Goal: Contribute content: Contribute content

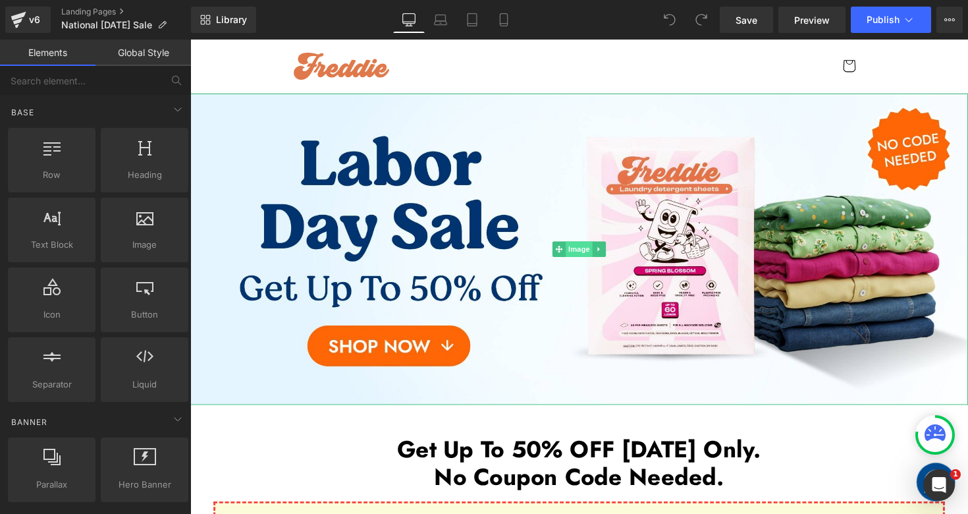
click at [586, 259] on span "Image" at bounding box center [589, 254] width 28 height 16
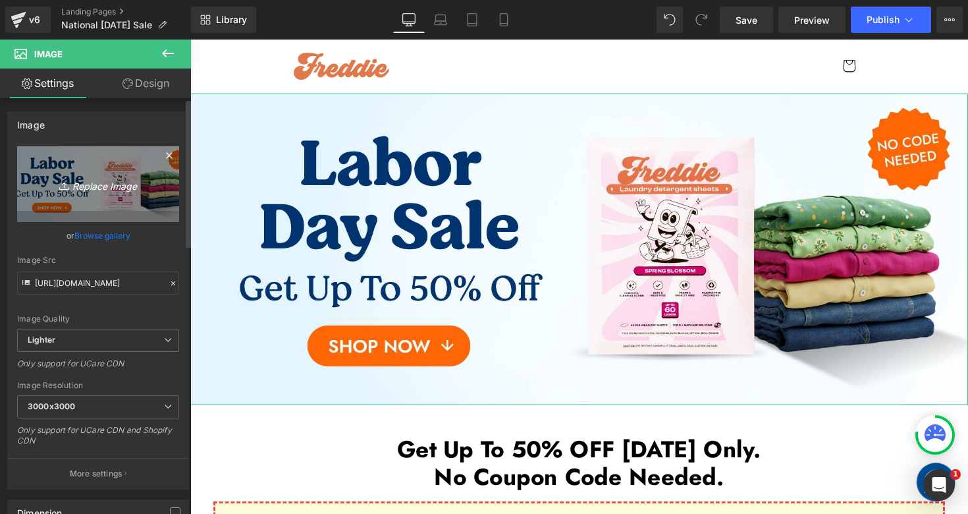
click at [111, 187] on icon "Replace Image" at bounding box center [97, 184] width 105 height 16
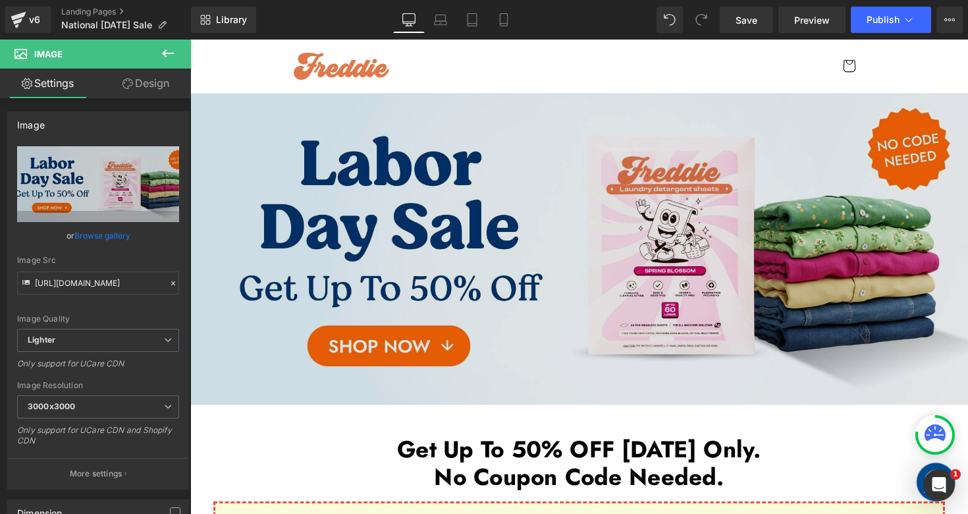
type input "C:\fakepath\National [DATE] Sale Desktop 1-min.jpg"
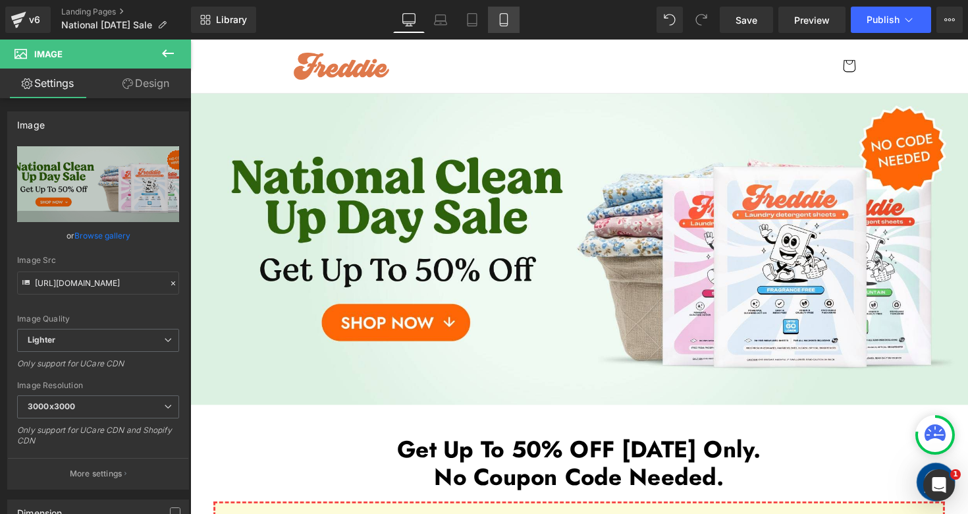
click at [507, 24] on icon at bounding box center [503, 19] width 13 height 13
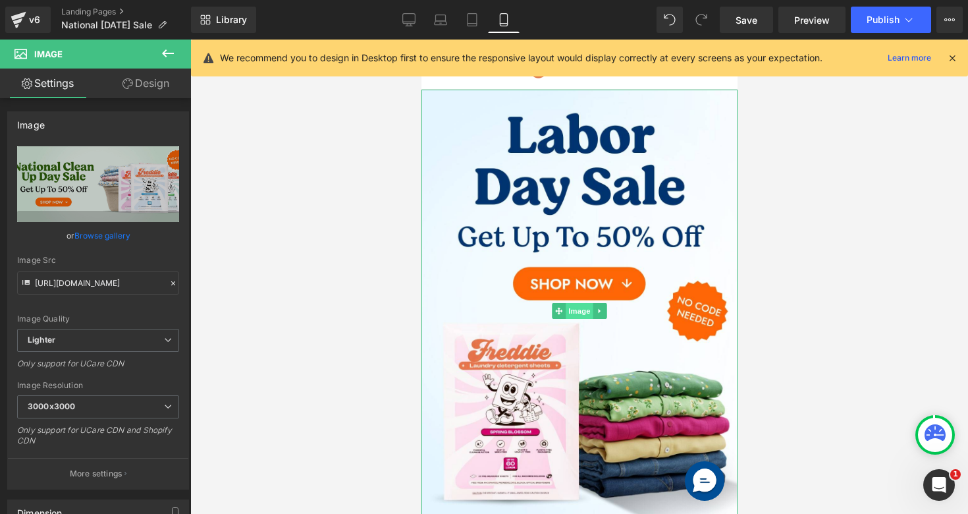
click at [580, 310] on span "Image" at bounding box center [579, 311] width 28 height 16
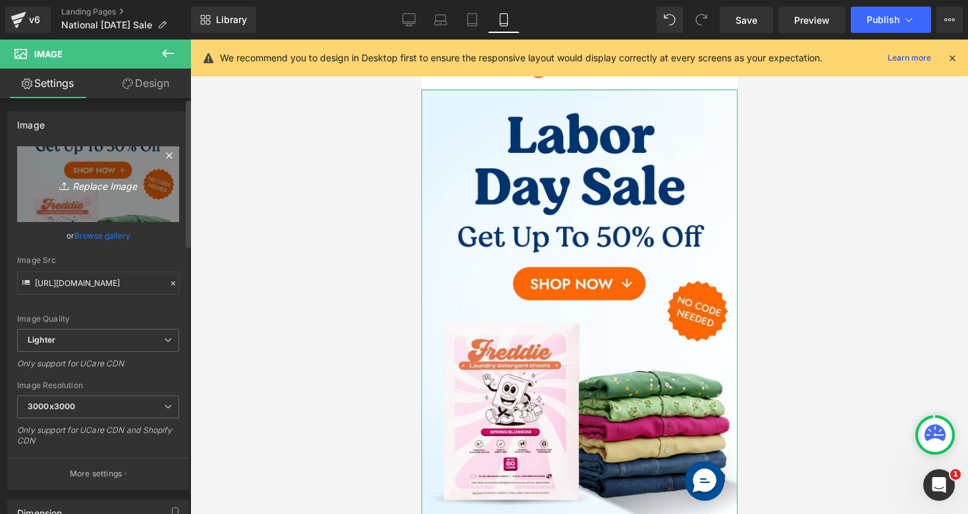
click at [94, 190] on icon "Replace Image" at bounding box center [97, 184] width 105 height 16
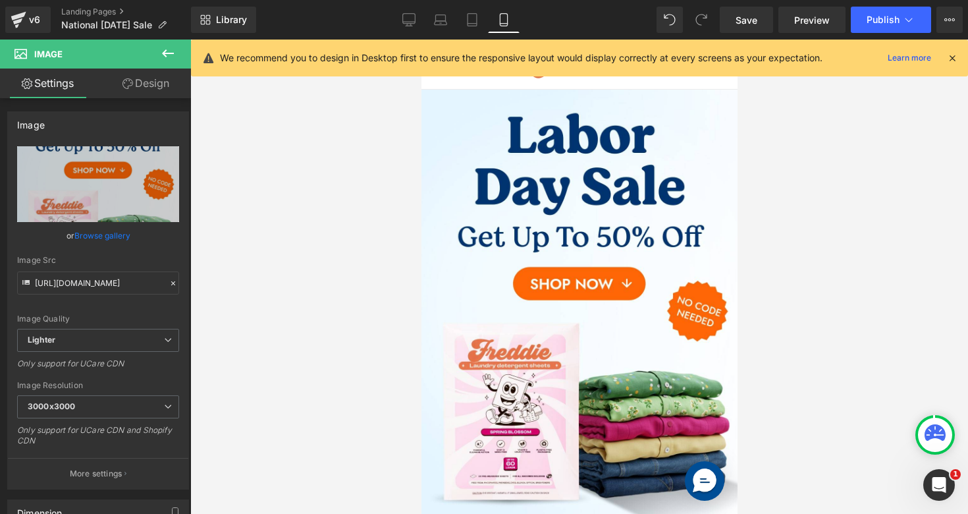
type input "C:\fakepath\National [DATE] Sale Mobile 1-min.jpg"
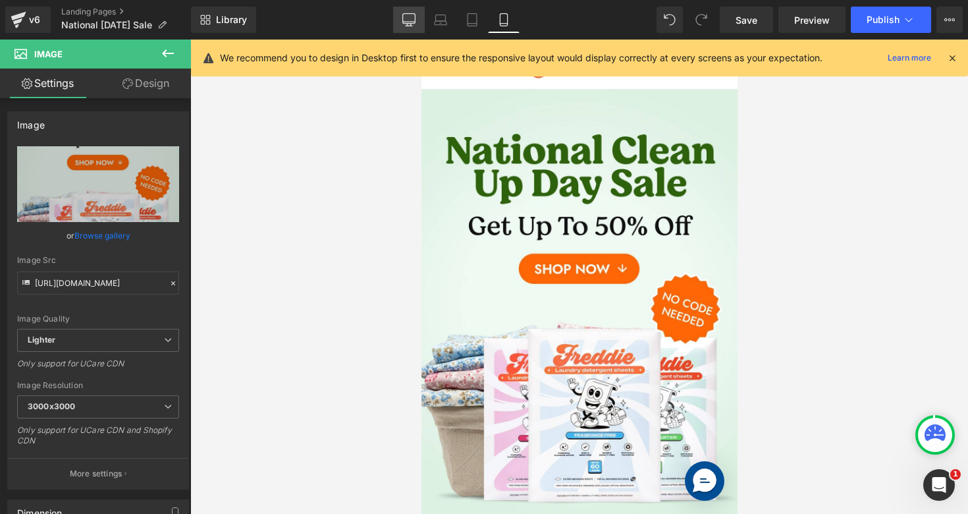
click at [408, 13] on link "Desktop" at bounding box center [409, 20] width 32 height 26
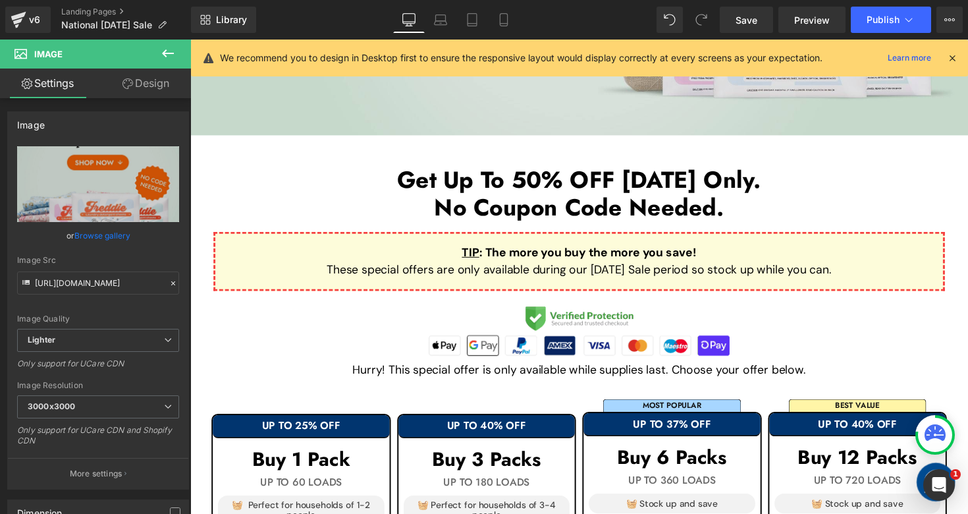
scroll to position [284, 0]
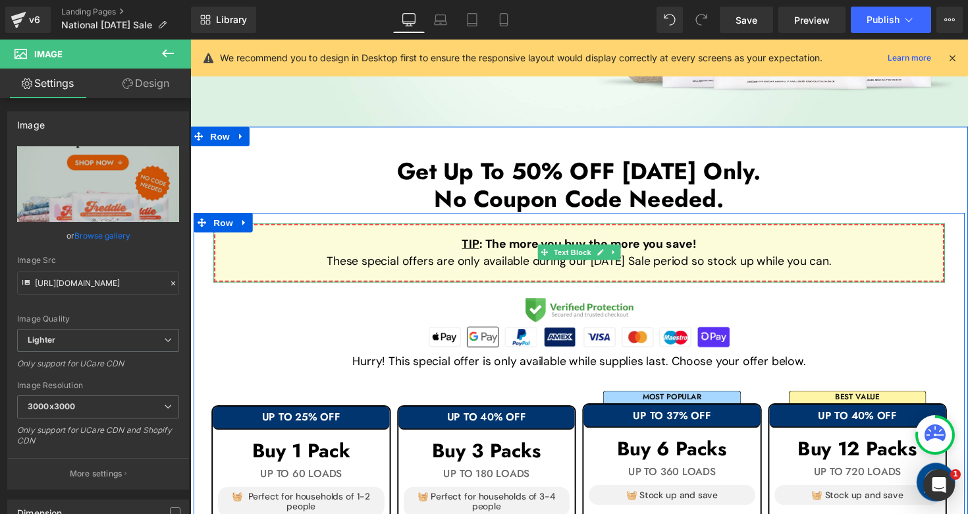
click at [557, 270] on p "These special offers are only available during our [DATE] Sale period so stock …" at bounding box center [588, 267] width 703 height 18
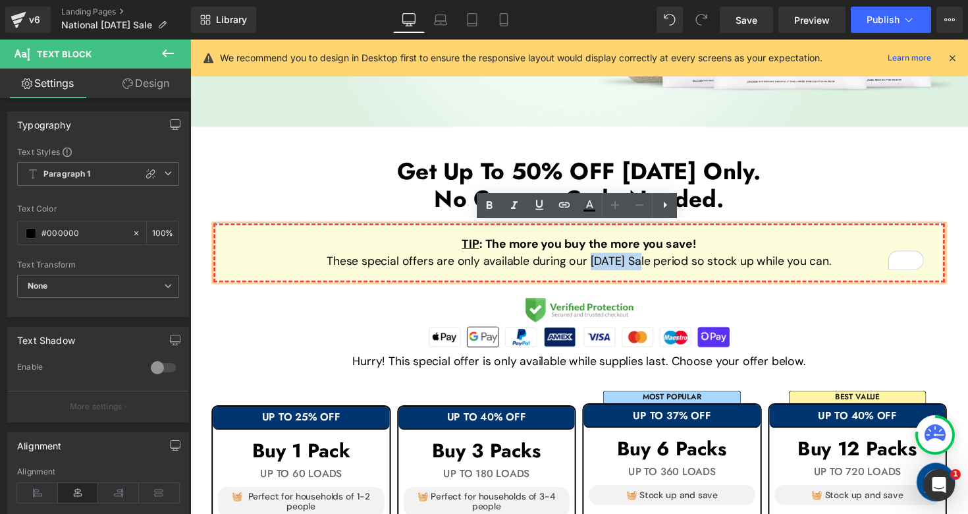
drag, startPoint x: 590, startPoint y: 268, endPoint x: 643, endPoint y: 267, distance: 52.7
click at [643, 267] on p "These special offers are only available during our [DATE] Sale period so stock …" at bounding box center [588, 267] width 703 height 18
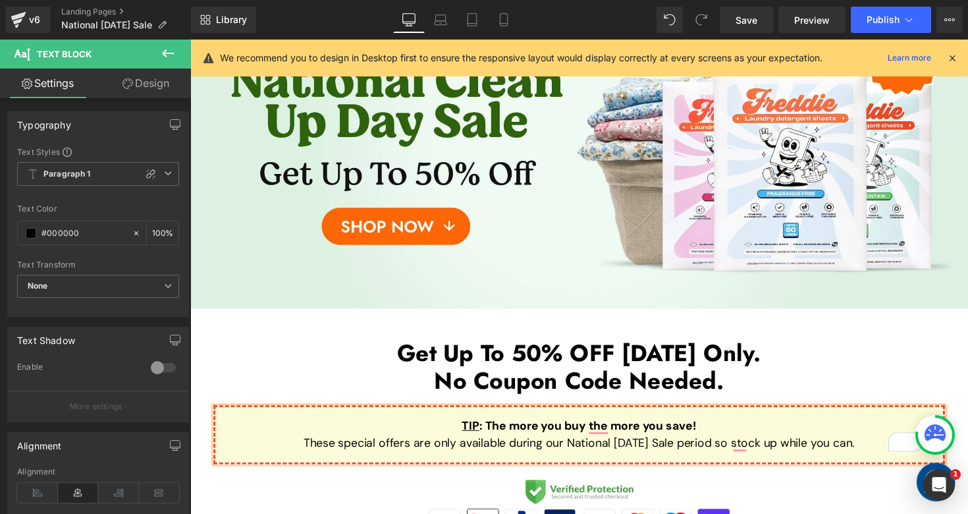
scroll to position [0, 0]
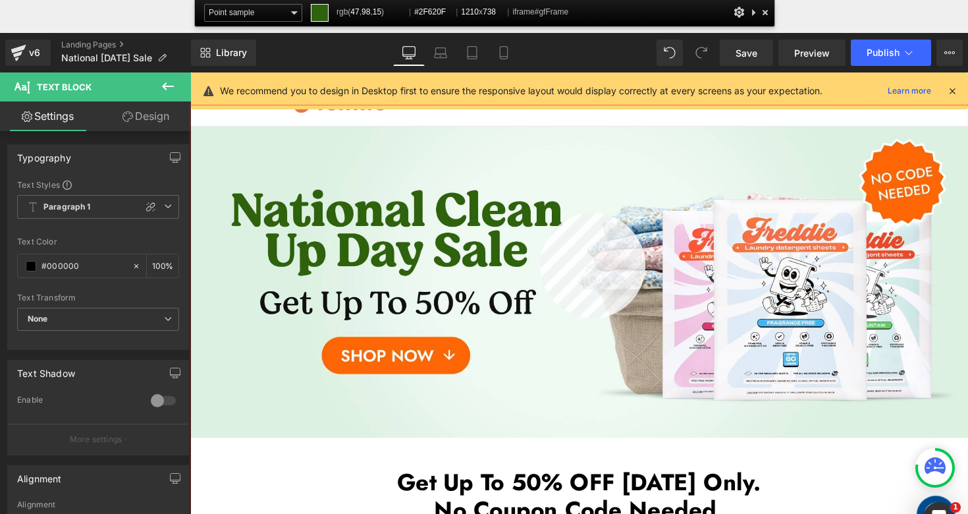
click at [540, 213] on div at bounding box center [588, 348] width 797 height 486
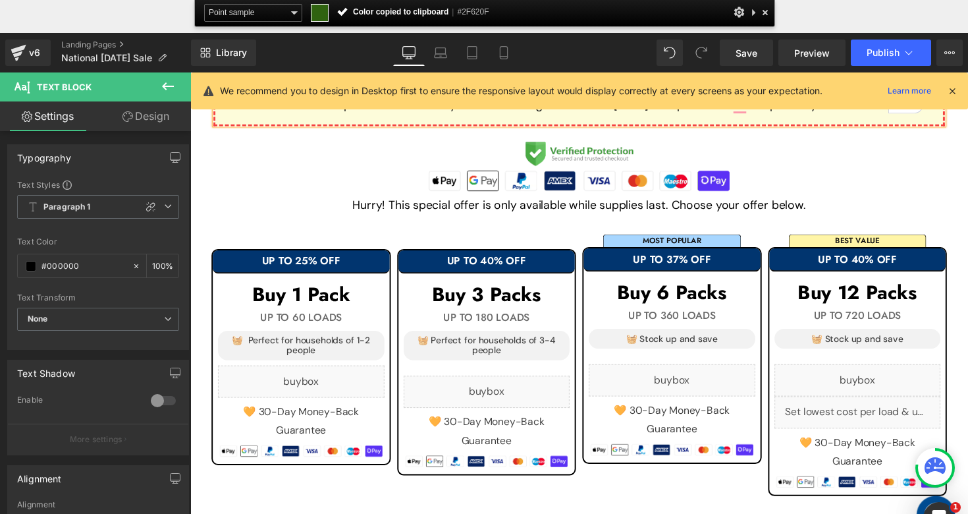
scroll to position [479, 0]
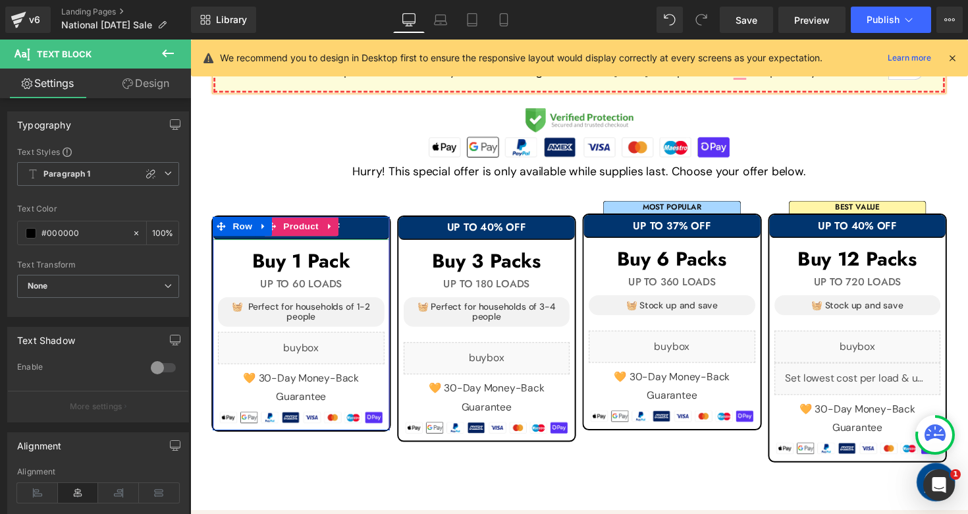
click at [375, 230] on h1 "UP TO 25% OFF" at bounding box center [303, 233] width 181 height 12
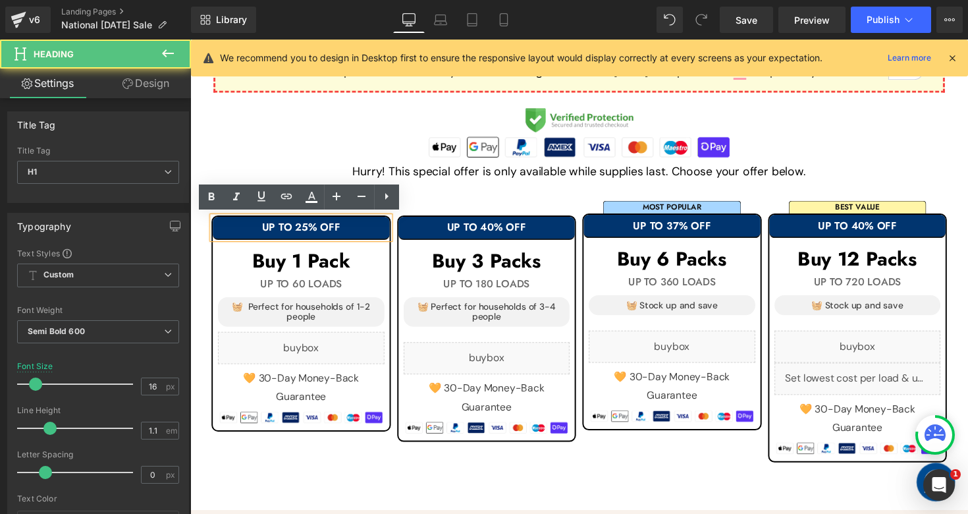
click at [375, 230] on h1 "UP TO 25% OFF" at bounding box center [303, 233] width 181 height 12
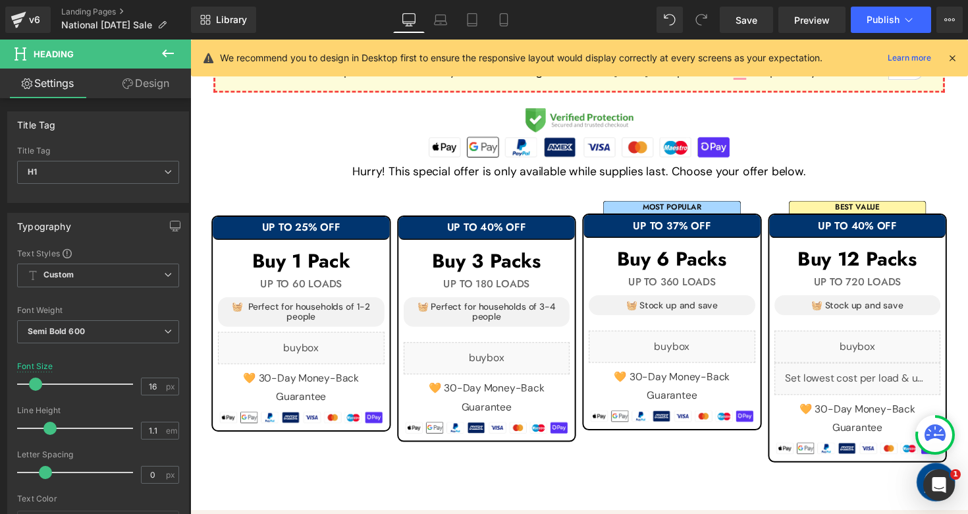
click at [160, 84] on link "Design" at bounding box center [145, 83] width 95 height 30
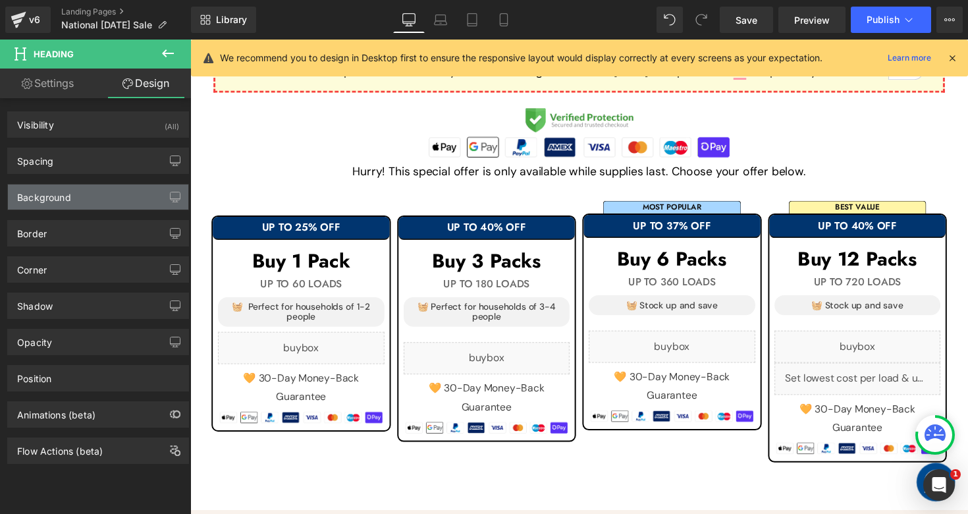
click at [97, 198] on div "Background" at bounding box center [98, 196] width 180 height 25
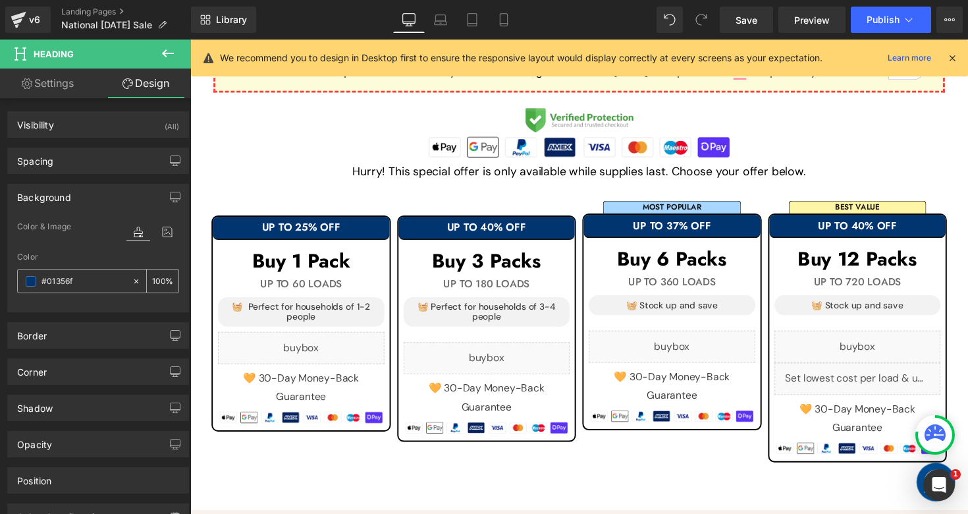
click at [92, 278] on input "#01356f" at bounding box center [83, 281] width 84 height 14
paste input "2F620F"
type input "#2F620F"
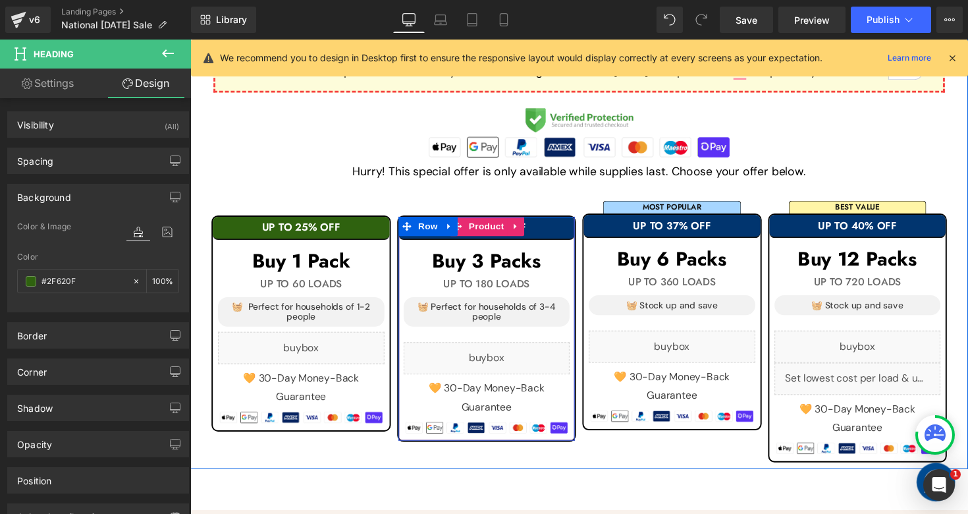
click at [542, 236] on div "UP TO 40% OFF" at bounding box center [494, 233] width 181 height 24
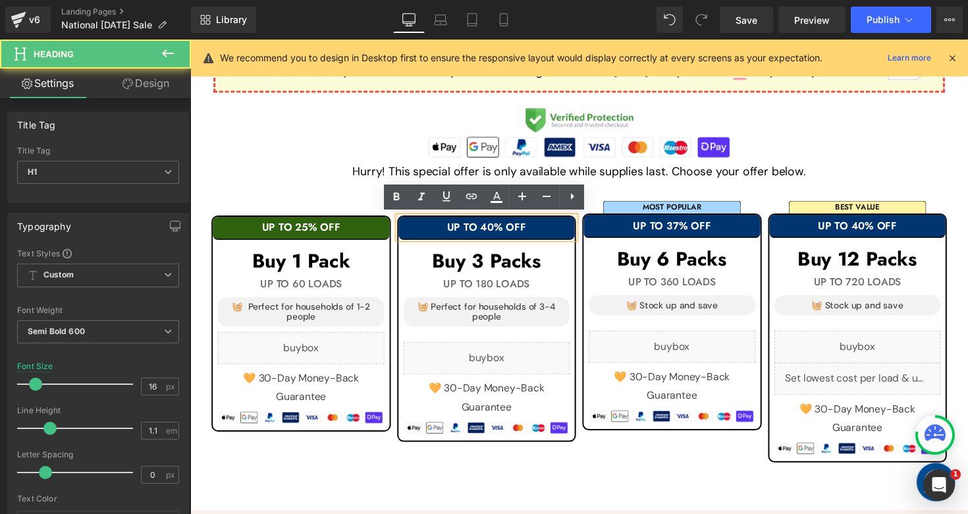
click at [563, 234] on h1 "UP TO 40% OFF" at bounding box center [494, 233] width 181 height 12
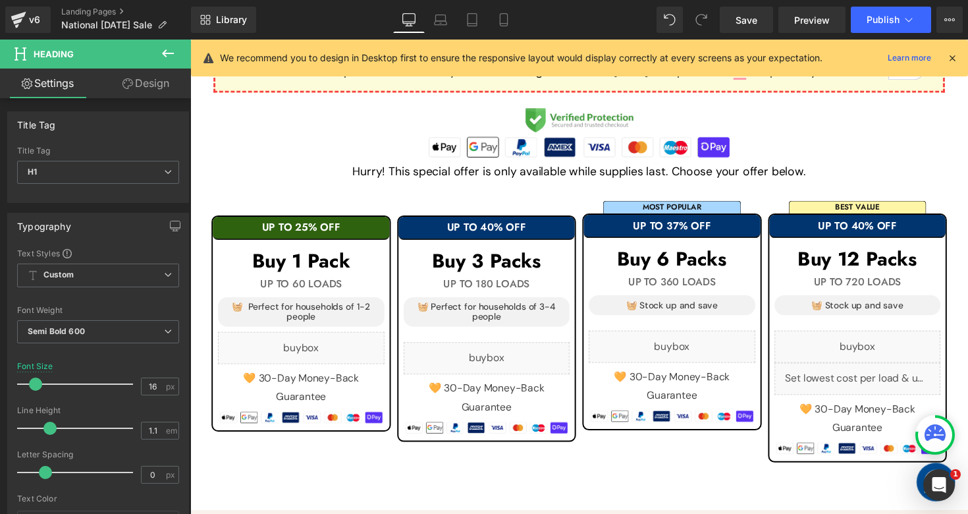
click at [155, 97] on link "Design" at bounding box center [145, 83] width 95 height 30
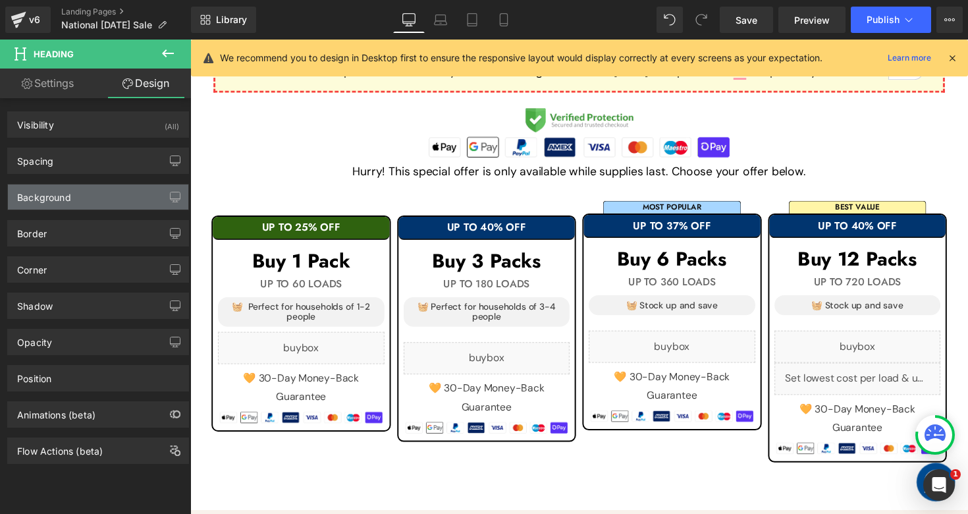
click at [99, 203] on div "Background" at bounding box center [98, 196] width 180 height 25
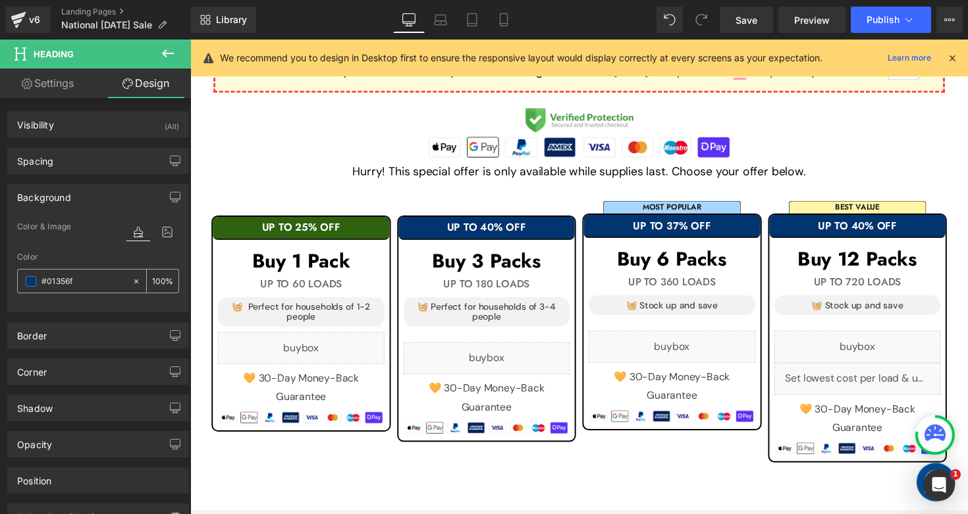
click at [92, 285] on input "text" at bounding box center [83, 281] width 84 height 14
paste input "2F620F"
type input "#2F620F"
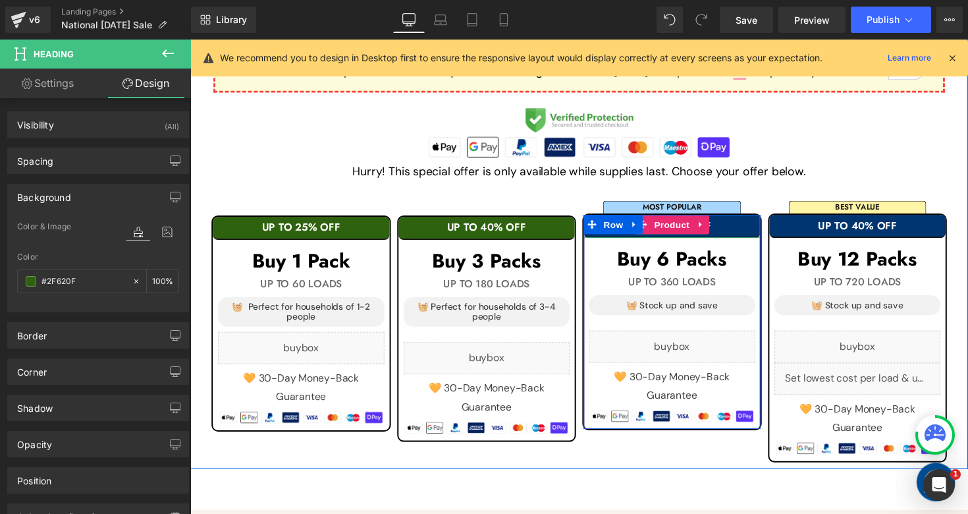
click at [741, 225] on h1 "UP TO 37% OFF" at bounding box center [683, 231] width 181 height 12
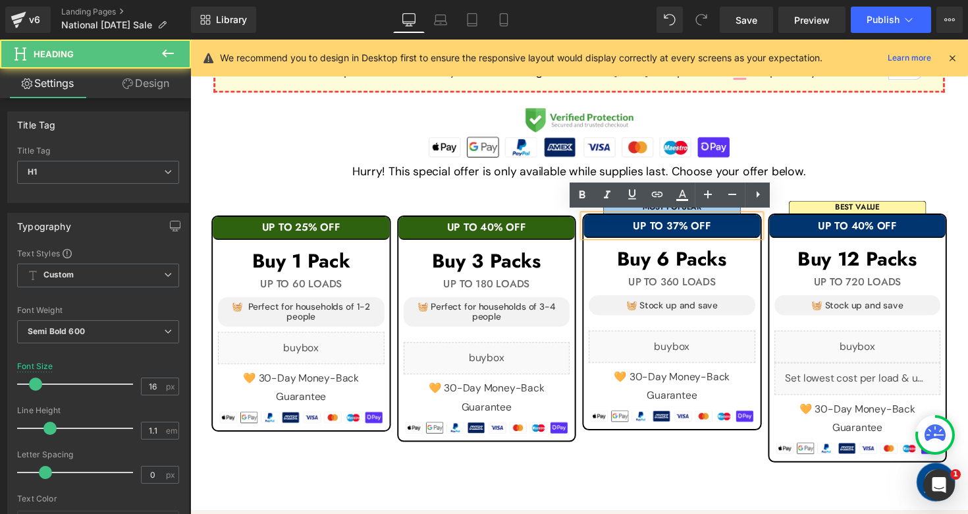
click at [753, 227] on h1 "UP TO 37% OFF" at bounding box center [683, 231] width 181 height 12
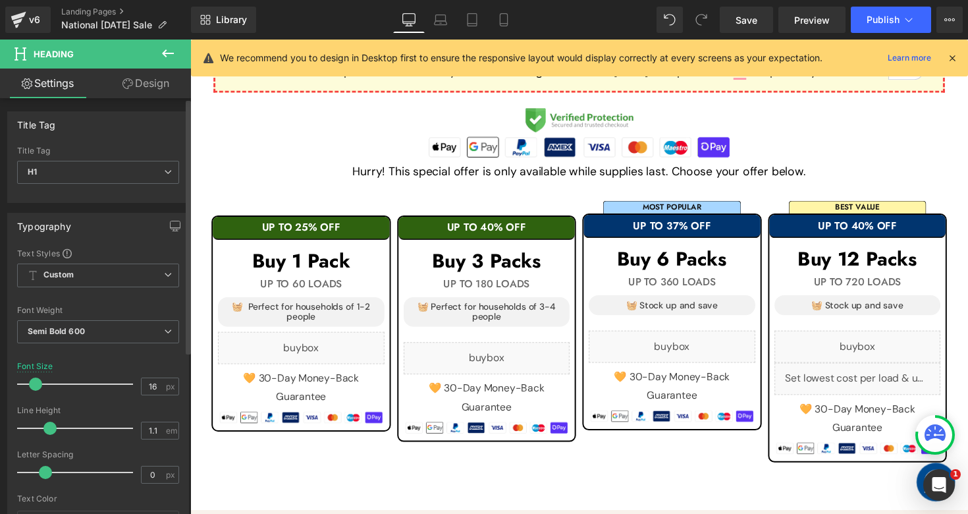
click at [154, 88] on link "Design" at bounding box center [145, 83] width 95 height 30
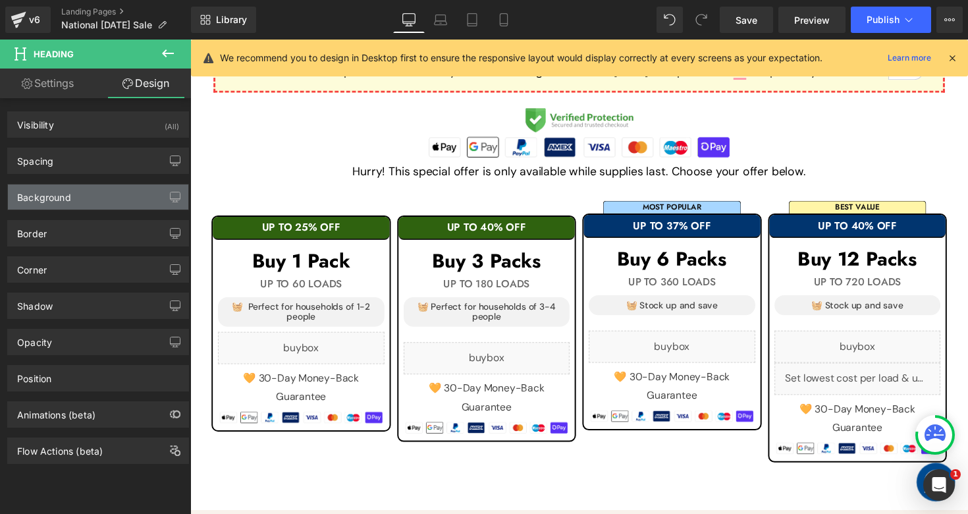
click at [104, 193] on div "Background" at bounding box center [98, 196] width 180 height 25
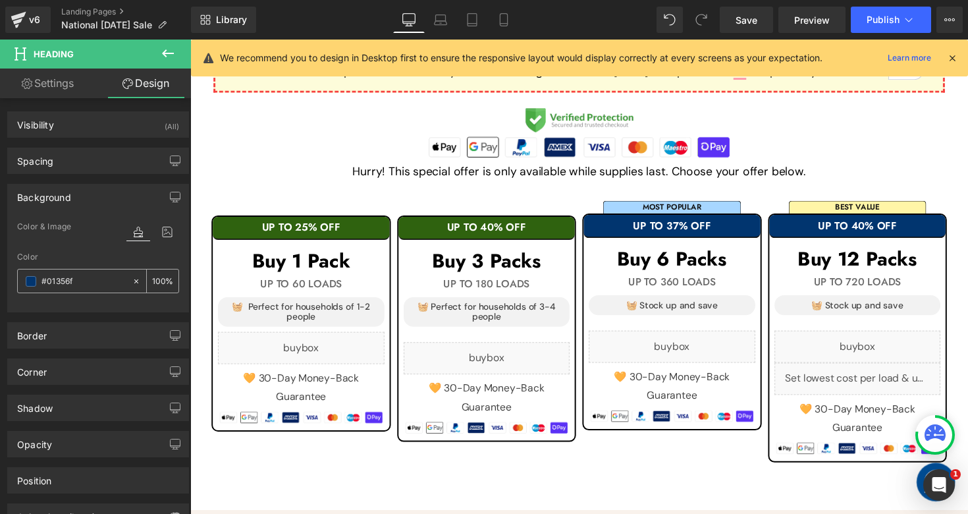
click at [88, 283] on input "#01356f" at bounding box center [83, 281] width 84 height 14
paste input "2F620F"
type input "#2F620F"
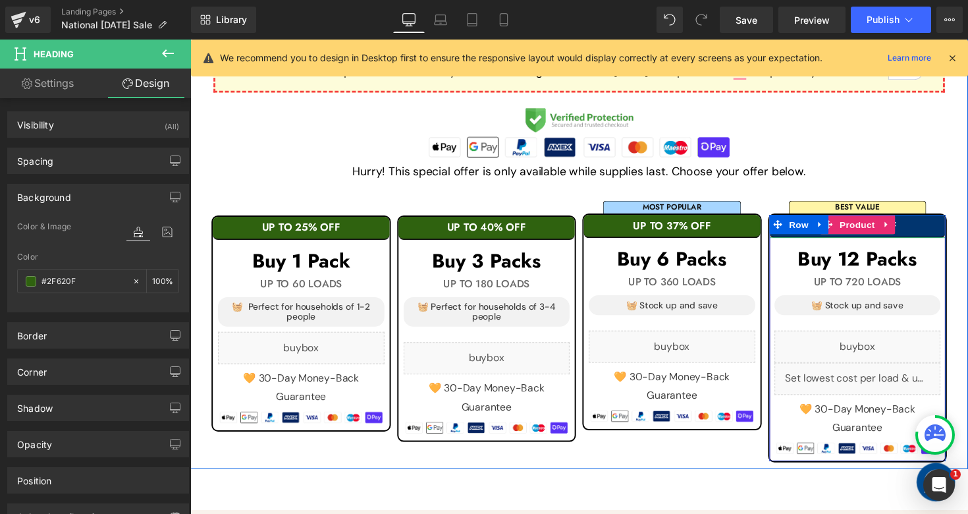
click at [936, 229] on h1 "UP TO 40% OFF" at bounding box center [874, 231] width 181 height 12
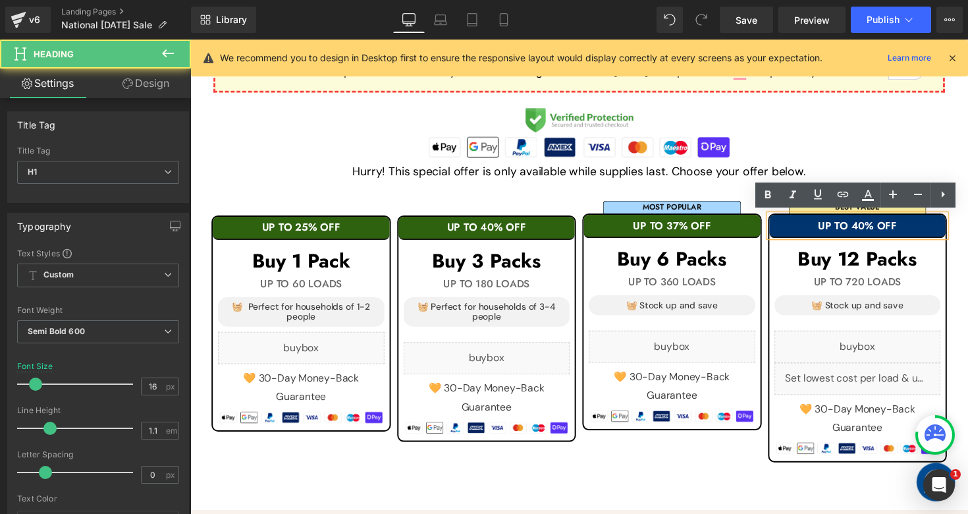
click at [936, 229] on h1 "UP TO 40% OFF" at bounding box center [874, 231] width 181 height 12
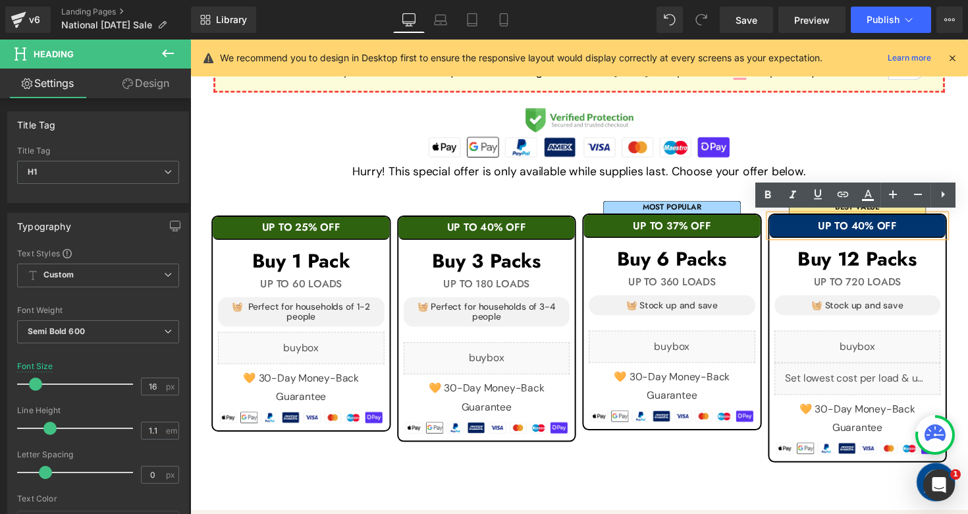
click at [139, 78] on link "Design" at bounding box center [145, 83] width 95 height 30
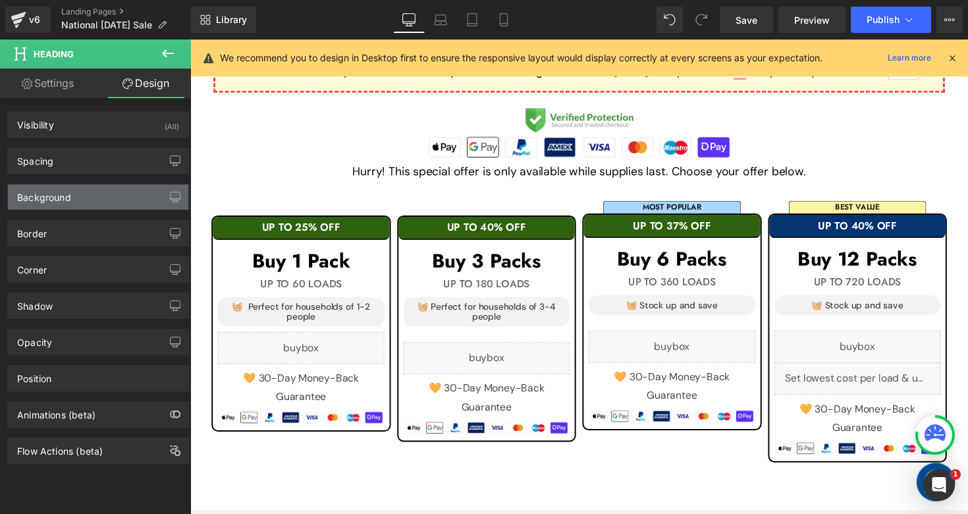
click at [107, 195] on div "Background" at bounding box center [98, 196] width 180 height 25
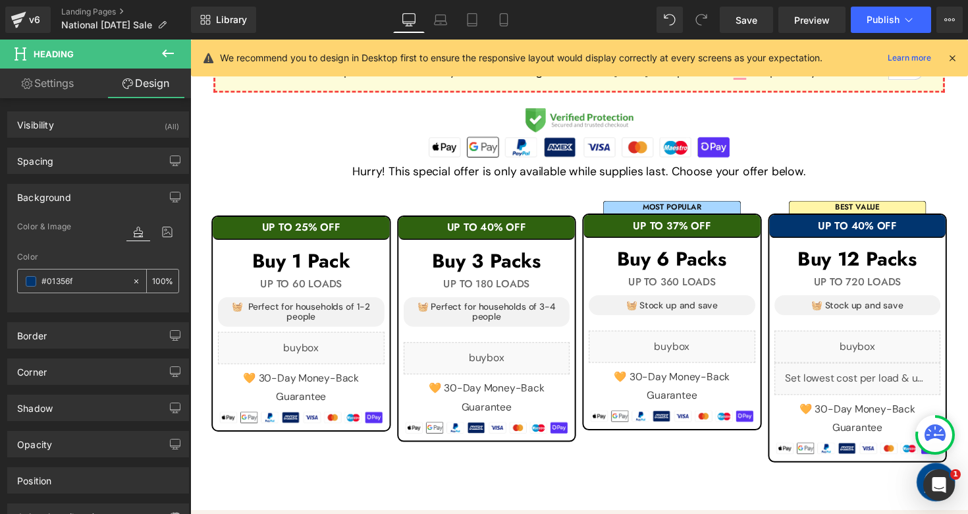
click at [91, 279] on input "text" at bounding box center [83, 281] width 84 height 14
paste input "2F620F"
type input "#2F620F"
click at [506, 20] on icon at bounding box center [503, 19] width 13 height 13
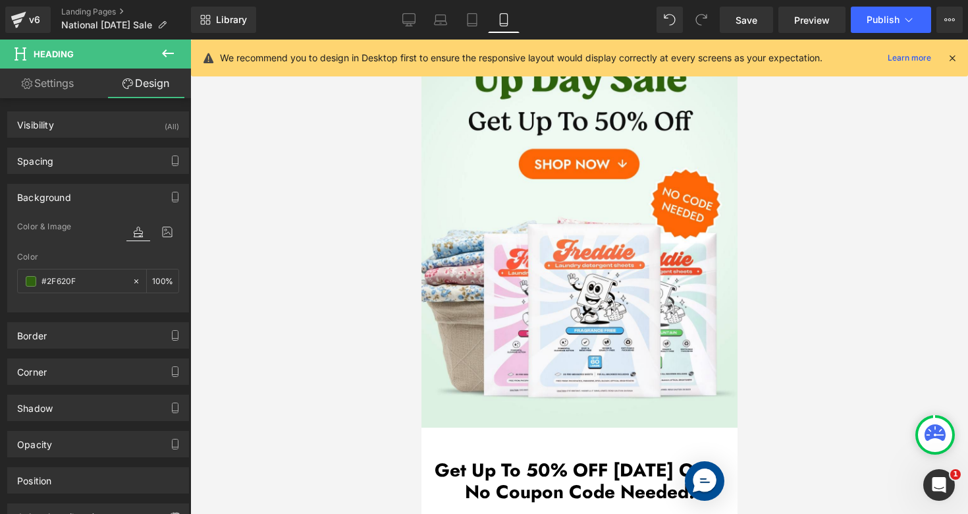
scroll to position [0, 0]
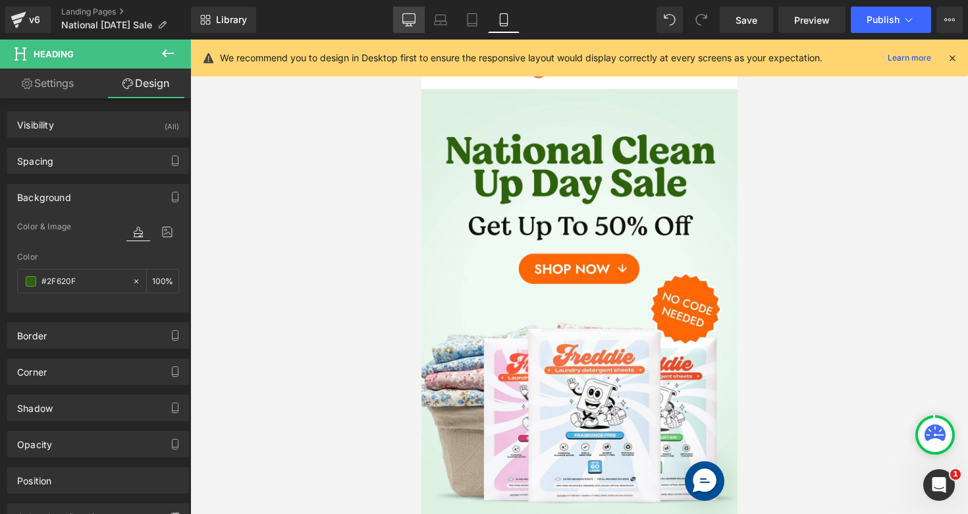
click at [418, 18] on link "Desktop" at bounding box center [409, 20] width 32 height 26
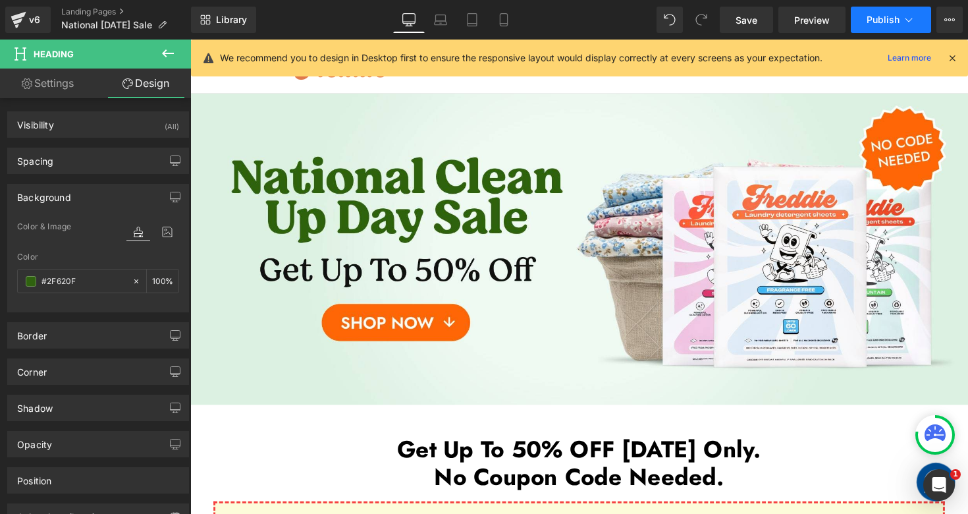
click at [867, 22] on button "Publish" at bounding box center [891, 20] width 80 height 26
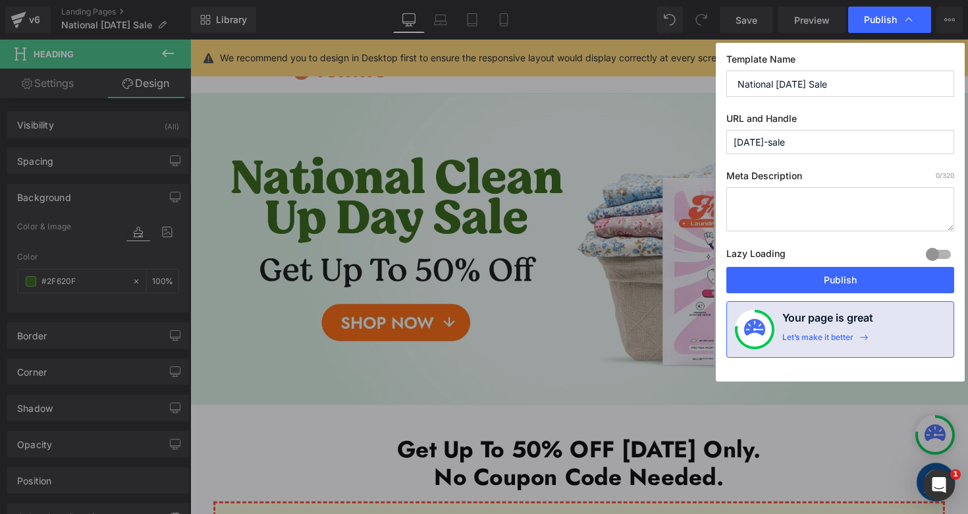
drag, startPoint x: 776, startPoint y: 142, endPoint x: 695, endPoint y: 137, distance: 80.5
click at [695, 137] on div "Publish Template Name National [DATE] Sale URL and Handle [DATE]-sale Meta Desc…" at bounding box center [484, 257] width 968 height 514
type input "[DATE]-sale"
click at [796, 286] on button "Publish" at bounding box center [840, 280] width 228 height 26
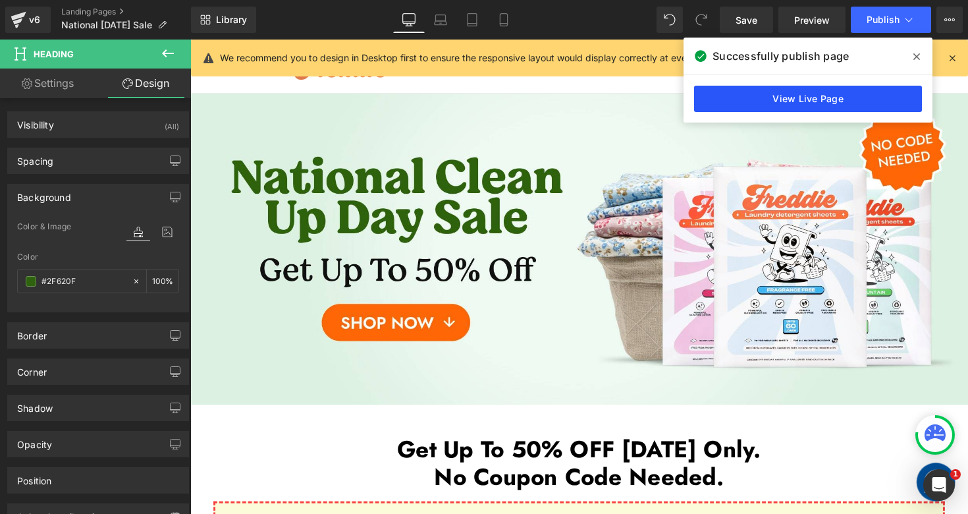
click at [724, 99] on link "View Live Page" at bounding box center [808, 99] width 228 height 26
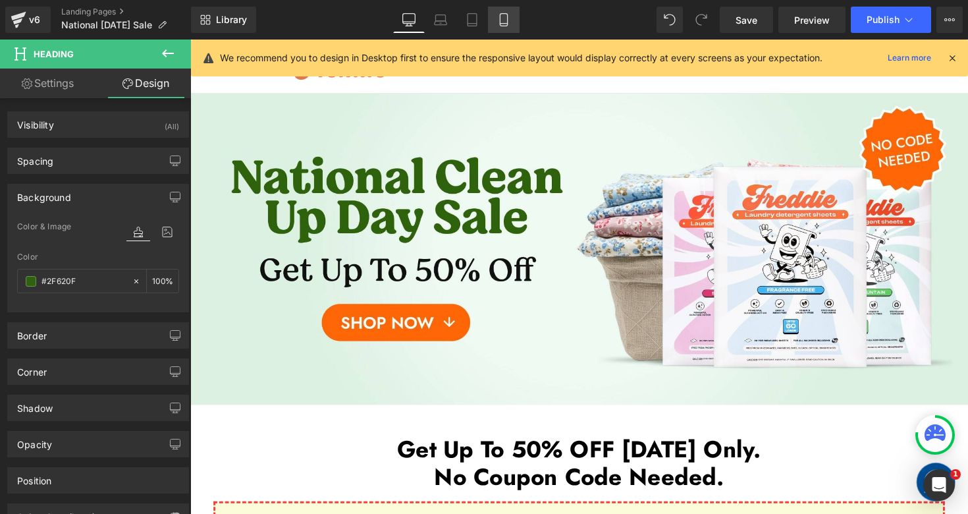
click at [510, 21] on icon at bounding box center [503, 19] width 13 height 13
